Goal: Task Accomplishment & Management: Manage account settings

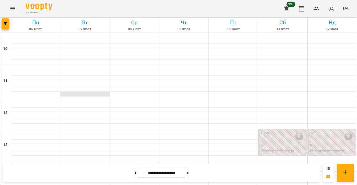
scroll to position [288, 0]
click at [8, 25] on button "button" at bounding box center [5, 23] width 7 height 11
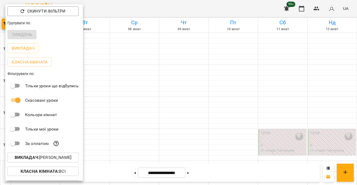
click at [46, 156] on p "Викладач : Анастасія Герус" at bounding box center [43, 157] width 57 height 6
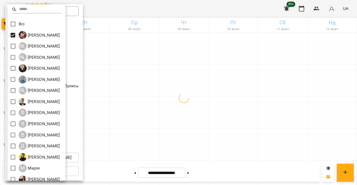
click at [263, 112] on div at bounding box center [178, 92] width 357 height 185
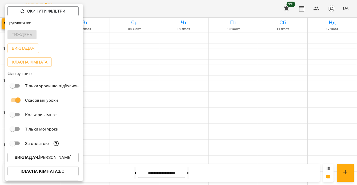
click at [243, 120] on div at bounding box center [178, 92] width 357 height 185
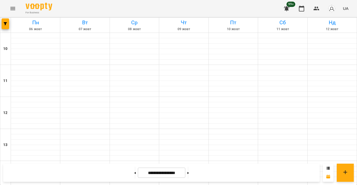
scroll to position [220, 0]
click at [189, 170] on button at bounding box center [187, 173] width 1 height 12
type input "**********"
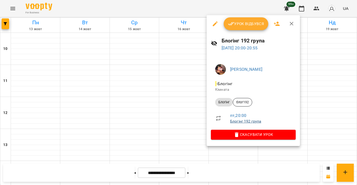
click at [244, 120] on link "Блогінг 192 група" at bounding box center [245, 121] width 31 height 4
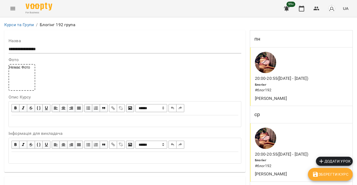
scroll to position [416, 0]
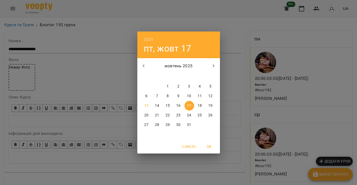
click at [146, 115] on p "20" at bounding box center [146, 114] width 4 height 5
type input "**********"
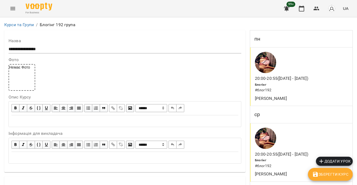
click at [333, 172] on span "Зберегти Курс" at bounding box center [330, 174] width 36 height 6
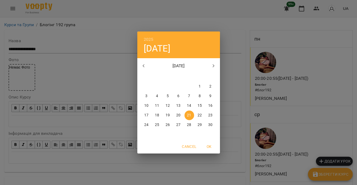
click at [146, 125] on p "24" at bounding box center [146, 124] width 4 height 5
type input "**********"
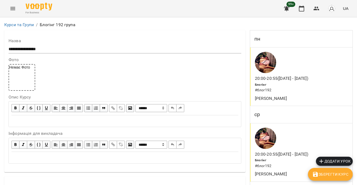
click at [318, 175] on icon "button" at bounding box center [315, 174] width 6 height 6
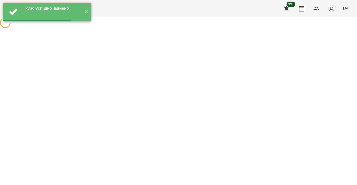
scroll to position [0, 0]
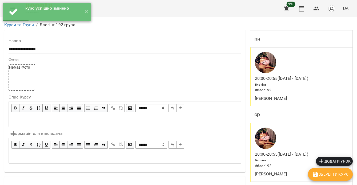
click at [300, 77] on p "20:00 - 20:55 (17 жовт - 21 лист)" at bounding box center [281, 78] width 53 height 6
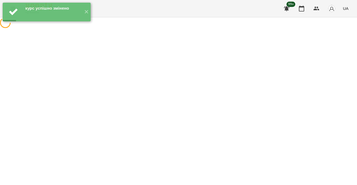
select select "*"
select select "*******"
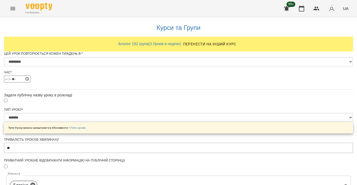
scroll to position [191, 0]
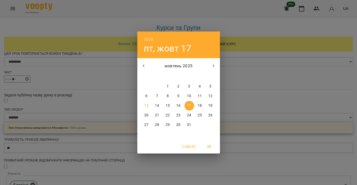
click at [146, 118] on button "20" at bounding box center [147, 115] width 10 height 10
type input "**********"
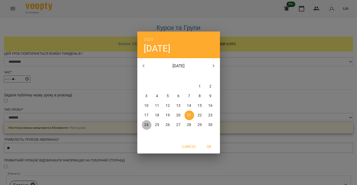
click at [147, 123] on p "24" at bounding box center [146, 124] width 4 height 5
type input "**********"
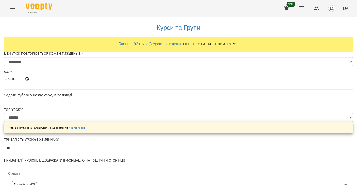
scroll to position [254, 0]
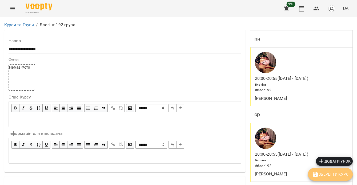
click at [350, 177] on button "Зберегти Курс" at bounding box center [330, 174] width 45 height 13
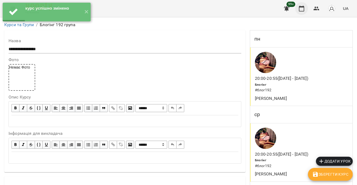
click at [301, 11] on button "button" at bounding box center [301, 8] width 13 height 13
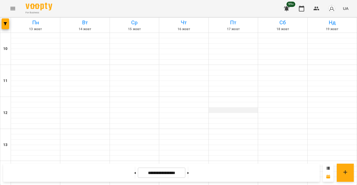
scroll to position [238, 0]
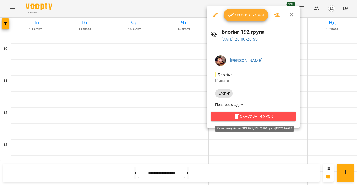
click at [242, 116] on span "Скасувати Урок" at bounding box center [253, 116] width 76 height 6
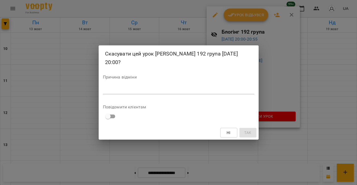
click at [196, 88] on div "*" at bounding box center [178, 90] width 151 height 9
type textarea "*"
click at [251, 129] on span "Так" at bounding box center [248, 132] width 9 height 6
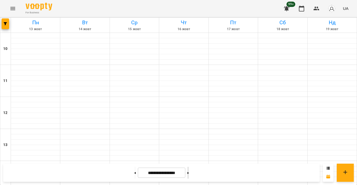
click at [189, 176] on button at bounding box center [187, 173] width 1 height 12
type input "**********"
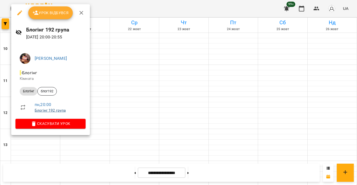
click at [56, 110] on link "Блогінг 192 група" at bounding box center [50, 110] width 31 height 4
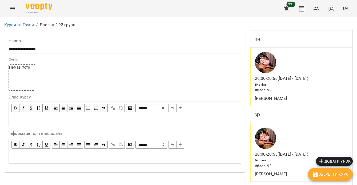
scroll to position [496, 0]
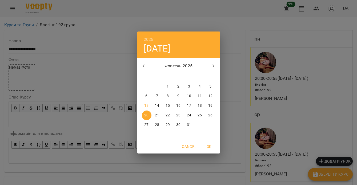
click at [188, 103] on p "17" at bounding box center [189, 105] width 4 height 5
type input "**********"
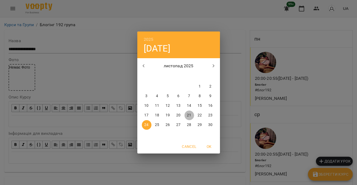
click at [190, 115] on p "21" at bounding box center [189, 114] width 4 height 5
type input "**********"
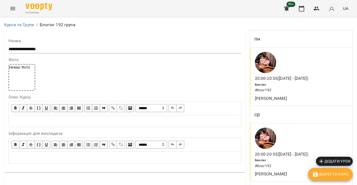
click at [330, 175] on span "Зберегти Курс" at bounding box center [330, 174] width 36 height 6
click at [275, 85] on div "Блогінг # блог192" at bounding box center [280, 88] width 53 height 14
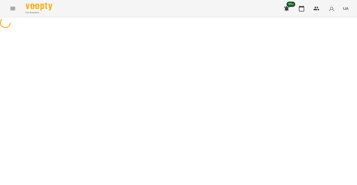
select select "*"
select select "*******"
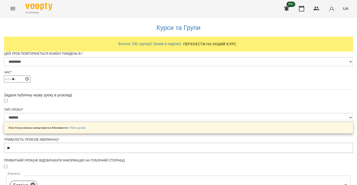
scroll to position [254, 0]
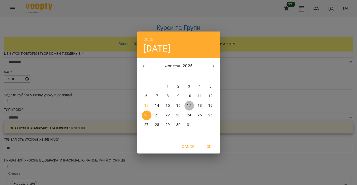
click at [187, 106] on span "17" at bounding box center [189, 105] width 10 height 5
type input "**********"
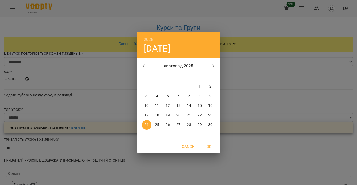
click at [189, 118] on button "21" at bounding box center [189, 115] width 10 height 10
type input "**********"
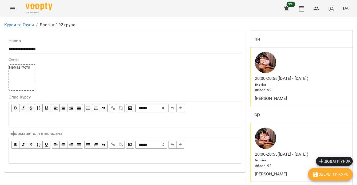
click at [331, 179] on button "Зберегти Курс" at bounding box center [330, 174] width 45 height 13
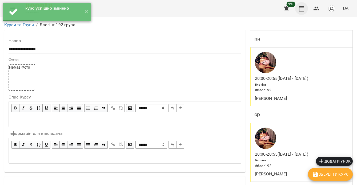
click at [301, 9] on icon "button" at bounding box center [301, 8] width 6 height 6
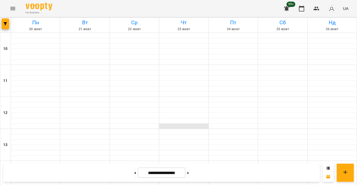
scroll to position [219, 0]
click at [134, 174] on button at bounding box center [134, 173] width 1 height 12
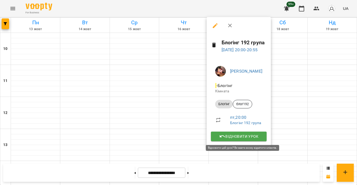
click at [235, 136] on span "Відновити урок" at bounding box center [238, 136] width 47 height 6
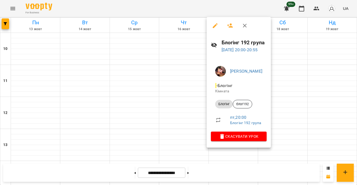
click at [332, 148] on div at bounding box center [178, 92] width 357 height 185
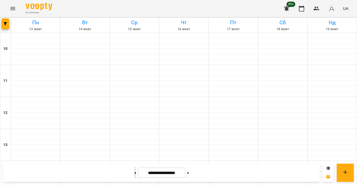
click at [134, 172] on button at bounding box center [134, 173] width 1 height 12
type input "**********"
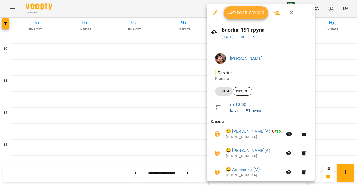
click at [244, 109] on link "Блогінг 191 група" at bounding box center [245, 110] width 31 height 4
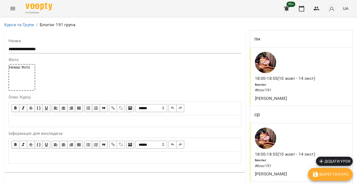
scroll to position [376, 0]
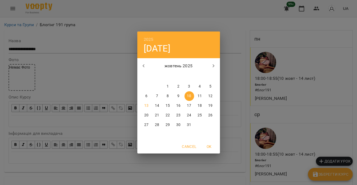
click at [146, 106] on p "13" at bounding box center [146, 105] width 4 height 5
type input "**********"
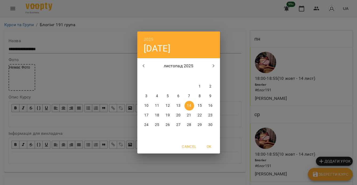
click at [146, 116] on p "17" at bounding box center [146, 114] width 4 height 5
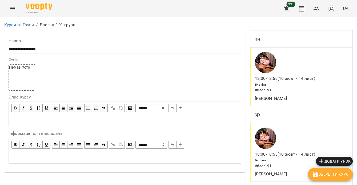
type input "**********"
click at [327, 173] on span "Зберегти Курс" at bounding box center [330, 174] width 36 height 6
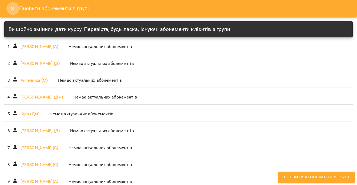
click at [10, 8] on icon "Close" at bounding box center [13, 8] width 6 height 6
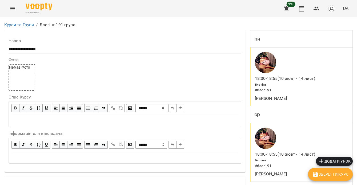
click at [280, 73] on div at bounding box center [285, 62] width 62 height 23
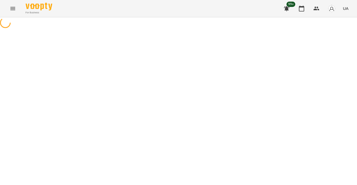
select select "*"
select select "*******"
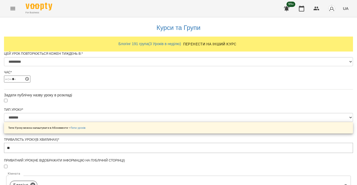
scroll to position [299, 0]
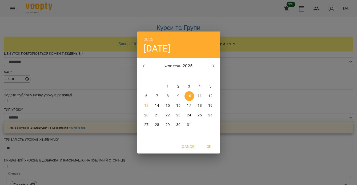
click at [147, 107] on p "13" at bounding box center [146, 105] width 4 height 5
type input "**********"
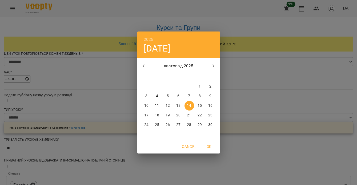
click at [149, 113] on span "17" at bounding box center [147, 114] width 10 height 5
type input "**********"
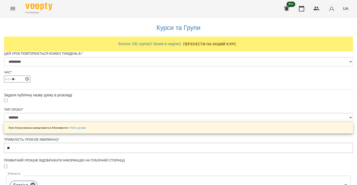
scroll to position [337, 0]
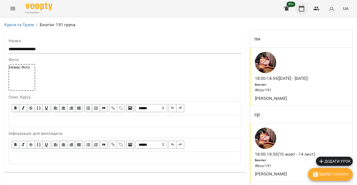
click at [300, 8] on icon "button" at bounding box center [301, 8] width 6 height 6
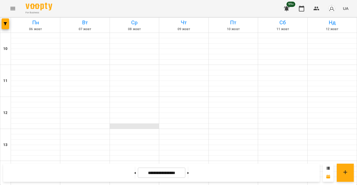
scroll to position [220, 0]
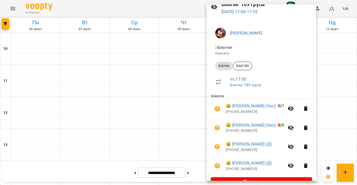
scroll to position [39, 0]
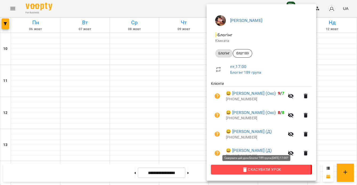
click at [247, 168] on span "Скасувати Урок" at bounding box center [261, 169] width 93 height 6
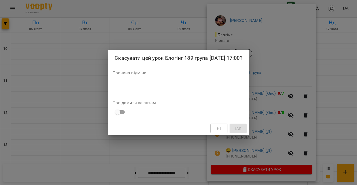
click at [203, 86] on textarea at bounding box center [178, 85] width 132 height 5
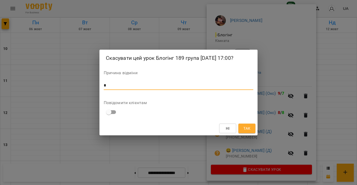
type textarea "*"
click at [247, 128] on span "Так" at bounding box center [246, 128] width 7 height 6
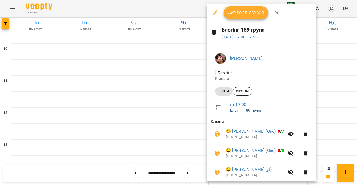
click at [251, 109] on link "Блогінг 189 група" at bounding box center [245, 110] width 31 height 4
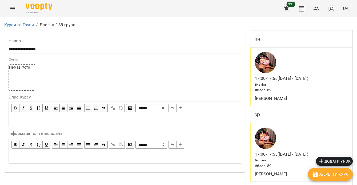
scroll to position [340, 0]
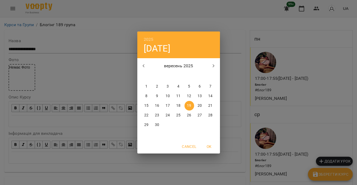
click at [101, 91] on div "2025 пт, вер [DATE] вт ср чт пт сб нд 1 2 3 4 5 6 7 8 9 10 11 12 13 14 15 16 17…" at bounding box center [178, 92] width 357 height 185
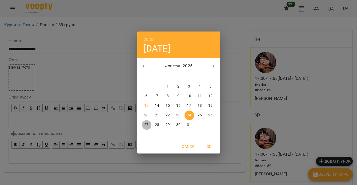
click at [148, 126] on p "27" at bounding box center [146, 124] width 4 height 5
type input "**********"
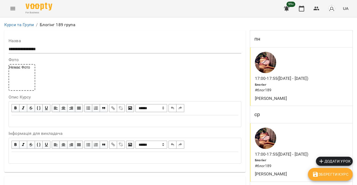
click at [329, 173] on span "Зберегти Курс" at bounding box center [330, 174] width 36 height 6
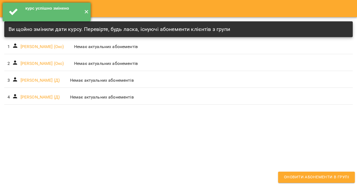
click at [86, 11] on button "✕" at bounding box center [86, 12] width 9 height 19
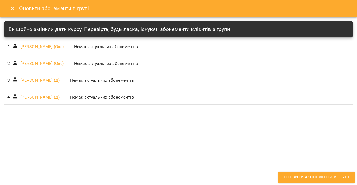
click at [15, 6] on icon "Close" at bounding box center [13, 8] width 6 height 6
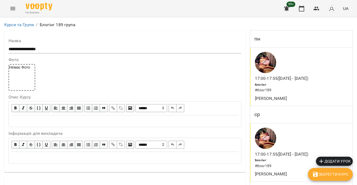
click at [298, 73] on div at bounding box center [281, 62] width 55 height 23
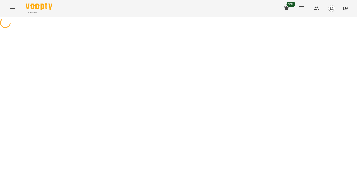
select select "*"
select select "*******"
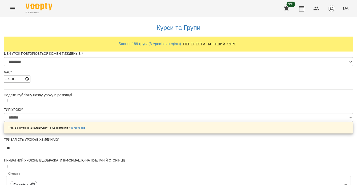
scroll to position [286, 0]
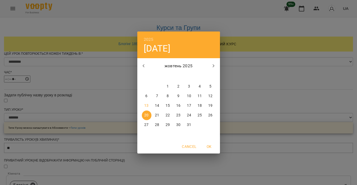
click at [269, 109] on div "2025 пн, жовт [DATE] вт ср чт пт сб нд 29 30 1 2 3 4 5 6 7 8 9 10 11 12 13 14 1…" at bounding box center [178, 92] width 357 height 185
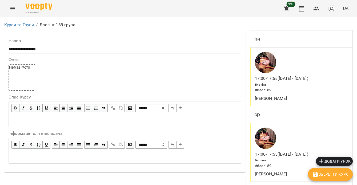
click at [282, 92] on h6 "# блог189" at bounding box center [280, 90] width 51 height 6
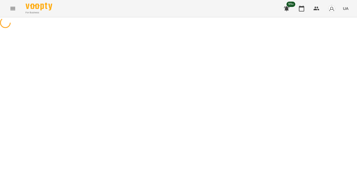
select select "*"
select select "*******"
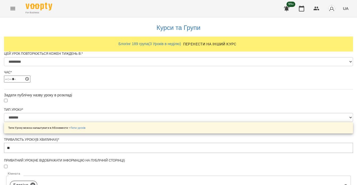
scroll to position [278, 0]
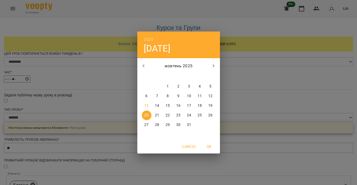
click at [146, 125] on p "27" at bounding box center [146, 124] width 4 height 5
type input "**********"
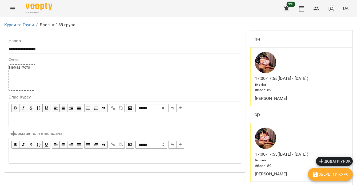
scroll to position [229, 0]
click at [331, 174] on span "Зберегти Курс" at bounding box center [330, 174] width 36 height 6
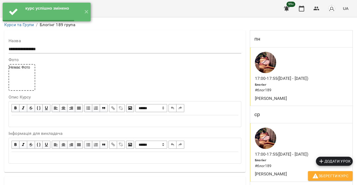
scroll to position [0, 0]
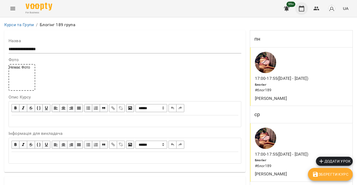
click at [302, 9] on icon "button" at bounding box center [301, 8] width 6 height 6
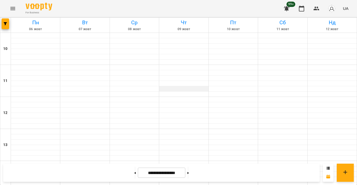
scroll to position [198, 0]
click at [189, 172] on button at bounding box center [187, 173] width 1 height 12
click at [3, 27] on button "button" at bounding box center [5, 23] width 7 height 11
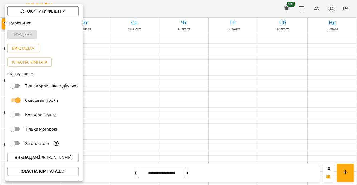
click at [59, 156] on p "Викладач : [PERSON_NAME]" at bounding box center [43, 157] width 57 height 6
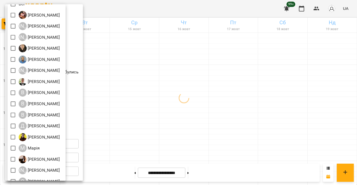
scroll to position [72, 0]
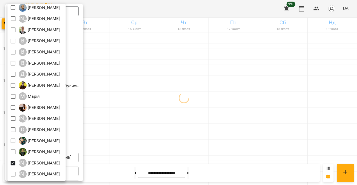
click at [175, 104] on div at bounding box center [178, 92] width 357 height 185
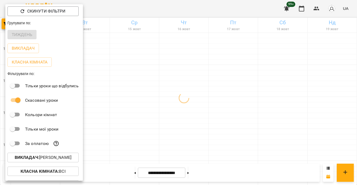
click at [186, 124] on div at bounding box center [178, 92] width 357 height 185
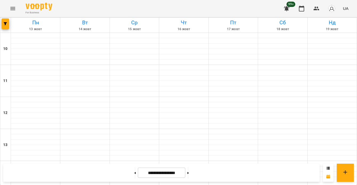
scroll to position [214, 0]
click at [134, 173] on button at bounding box center [134, 173] width 1 height 12
click at [189, 175] on button at bounding box center [187, 173] width 1 height 12
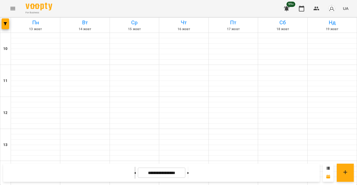
click at [134, 169] on button at bounding box center [134, 173] width 1 height 12
type input "**********"
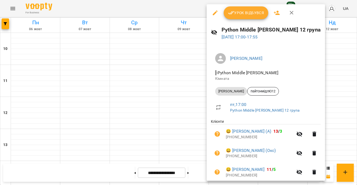
scroll to position [39, 0]
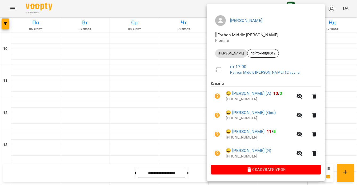
click at [262, 169] on span "Скасувати Урок" at bounding box center [265, 169] width 101 height 6
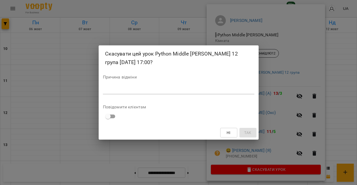
click at [191, 93] on div "*" at bounding box center [178, 90] width 151 height 9
type textarea "*"
click at [247, 134] on span "Так" at bounding box center [247, 132] width 7 height 6
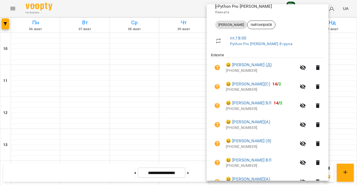
scroll to position [115, 0]
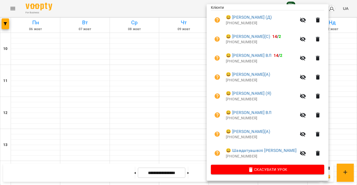
click at [255, 168] on span "Скасувати Урок" at bounding box center [267, 169] width 105 height 6
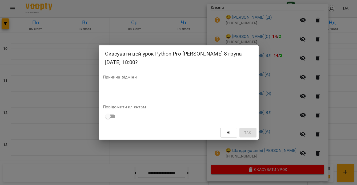
click at [188, 88] on textarea at bounding box center [178, 89] width 151 height 5
type textarea "*"
click at [246, 137] on button "Так" at bounding box center [247, 133] width 17 height 10
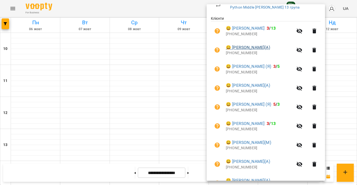
scroll to position [127, 0]
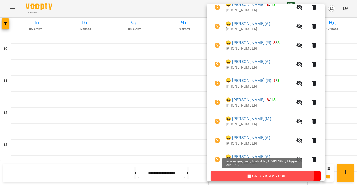
click at [250, 174] on span "Скасувати Урок" at bounding box center [265, 175] width 101 height 6
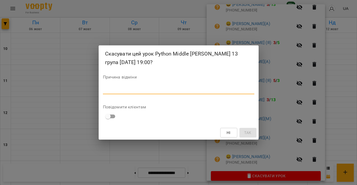
drag, startPoint x: 206, startPoint y: 88, endPoint x: 210, endPoint y: 94, distance: 6.2
click at [206, 88] on textarea at bounding box center [178, 89] width 151 height 5
type textarea "*"
click at [248, 133] on span "Так" at bounding box center [247, 132] width 7 height 6
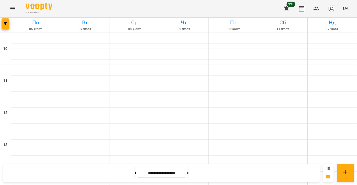
scroll to position [288, 0]
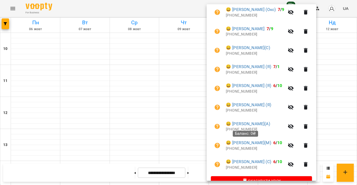
scroll to position [134, 0]
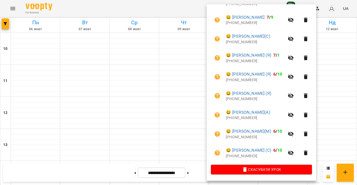
click at [273, 166] on button "Скасувати Урок" at bounding box center [261, 169] width 101 height 10
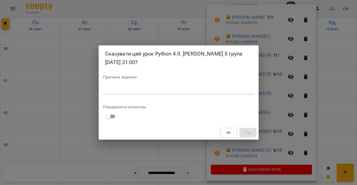
click at [216, 89] on textarea at bounding box center [178, 89] width 151 height 5
type textarea "*"
click at [247, 135] on span "Так" at bounding box center [247, 132] width 7 height 6
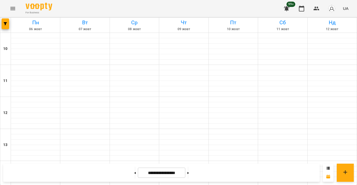
scroll to position [268, 0]
click at [189, 175] on button at bounding box center [187, 173] width 1 height 12
type input "**********"
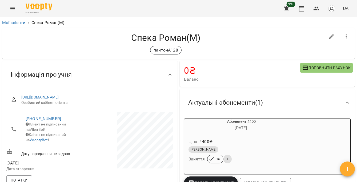
click at [346, 35] on icon "button" at bounding box center [346, 36] width 1 height 4
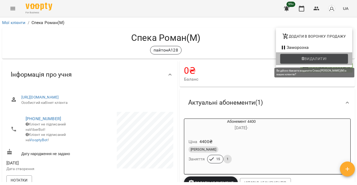
click at [307, 61] on span "Видалити!" at bounding box center [315, 58] width 22 height 6
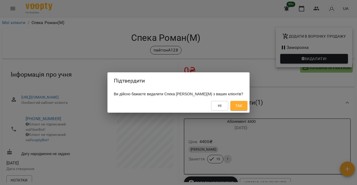
click at [296, 111] on div "Підтвердити Ви дійсно бажаєте видалити Спека Роман(М) з ваших клієнтів? Ні Так" at bounding box center [178, 92] width 357 height 185
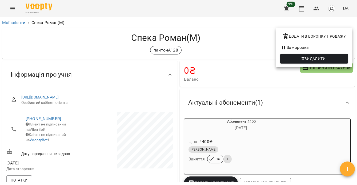
click at [39, 126] on div at bounding box center [178, 92] width 357 height 185
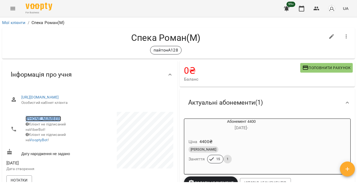
copy link "+380937586986"
click at [343, 34] on icon "button" at bounding box center [346, 36] width 6 height 6
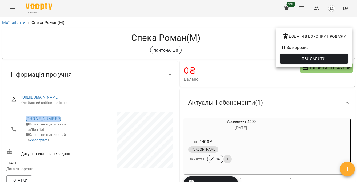
click at [312, 59] on span "Видалити!" at bounding box center [315, 58] width 22 height 6
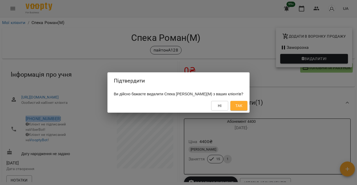
click at [236, 106] on span "Так" at bounding box center [238, 105] width 7 height 6
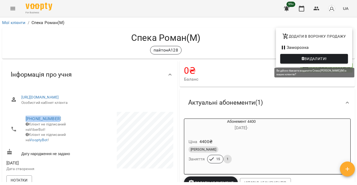
click at [320, 60] on span "Видалити!" at bounding box center [315, 58] width 22 height 6
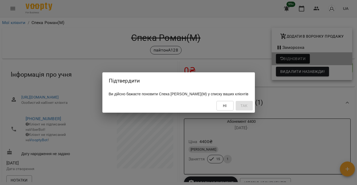
click at [320, 97] on div "Підтвердити Ви дійсно бажаєте поновити Спека Роман(М) у списку ваших клієнтів Н…" at bounding box center [178, 92] width 357 height 185
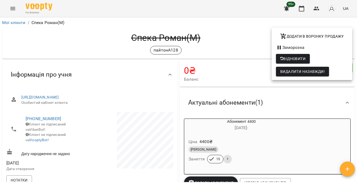
click at [317, 72] on span "Видалити назавжди!" at bounding box center [302, 71] width 45 height 6
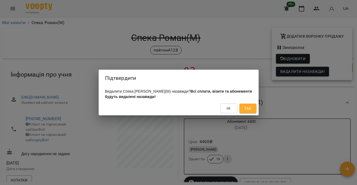
click at [247, 109] on span "Так" at bounding box center [247, 108] width 7 height 6
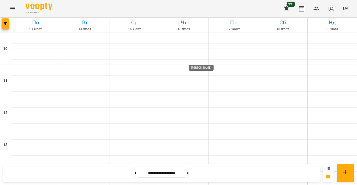
scroll to position [272, 0]
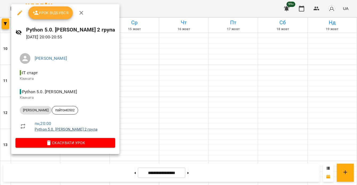
click at [54, 128] on link "Python 5.0. [PERSON_NAME] 2 група" at bounding box center [66, 129] width 63 height 4
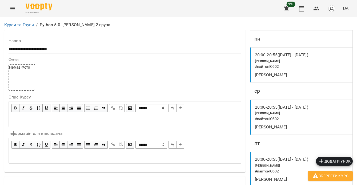
scroll to position [301, 0]
click at [336, 179] on button "Зберегти Курс" at bounding box center [330, 176] width 45 height 10
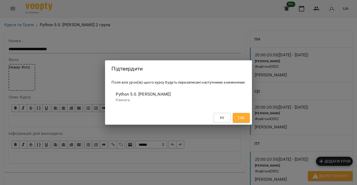
click at [234, 120] on button "Так" at bounding box center [241, 118] width 17 height 10
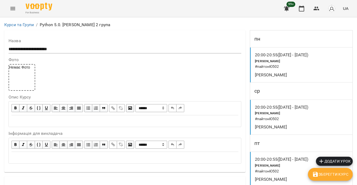
scroll to position [571, 0]
click at [304, 10] on icon "button" at bounding box center [301, 8] width 6 height 6
